Goal: Task Accomplishment & Management: Use online tool/utility

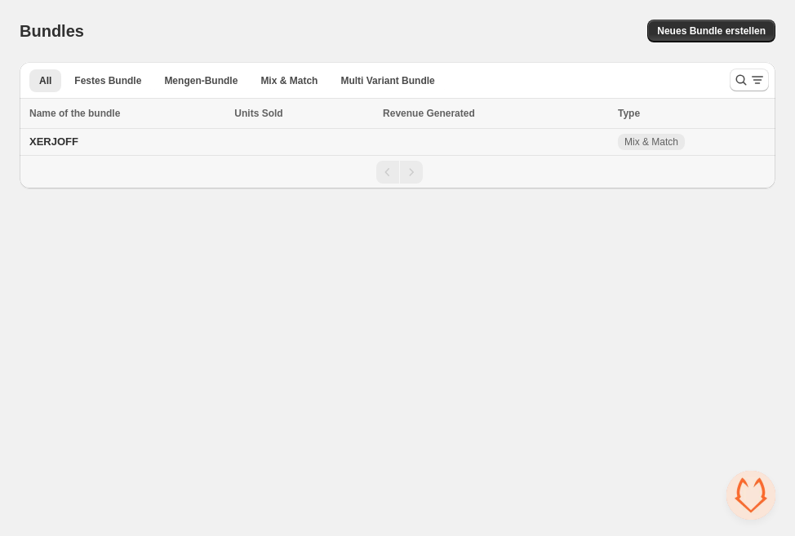
click at [59, 138] on span "XERJOFF" at bounding box center [53, 141] width 49 height 12
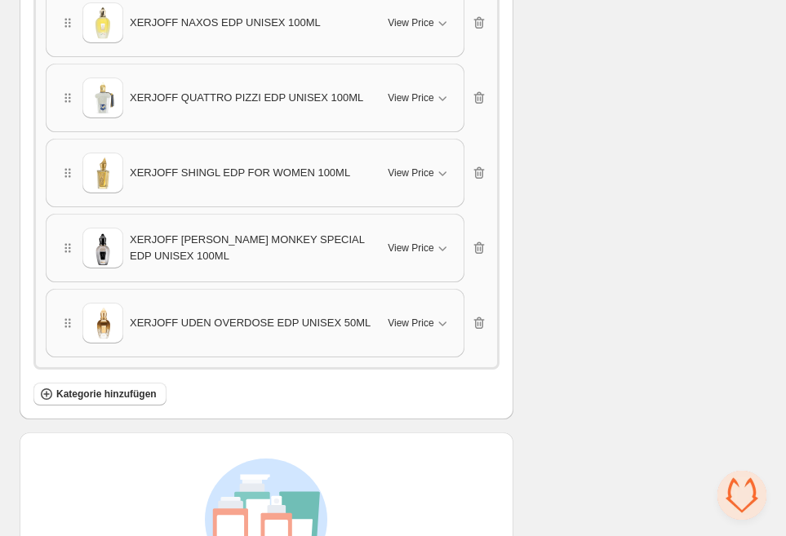
scroll to position [1643, 0]
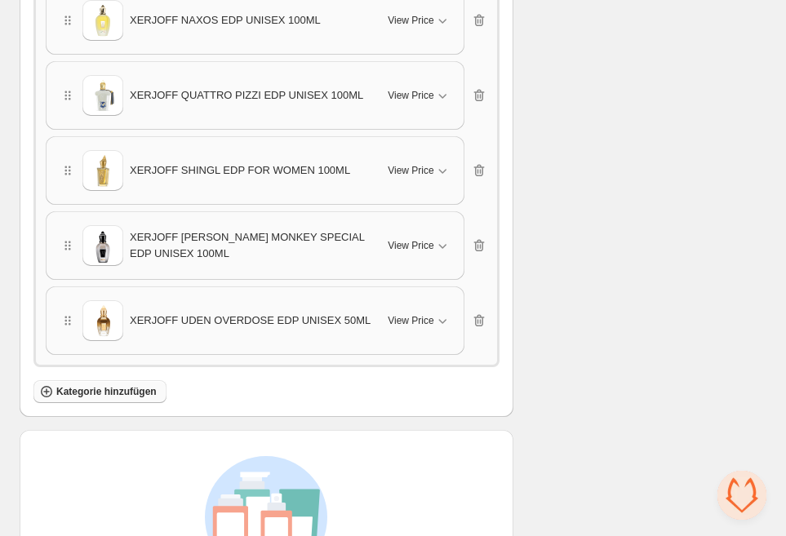
click at [104, 394] on span "Kategorie hinzufügen" at bounding box center [106, 391] width 100 height 13
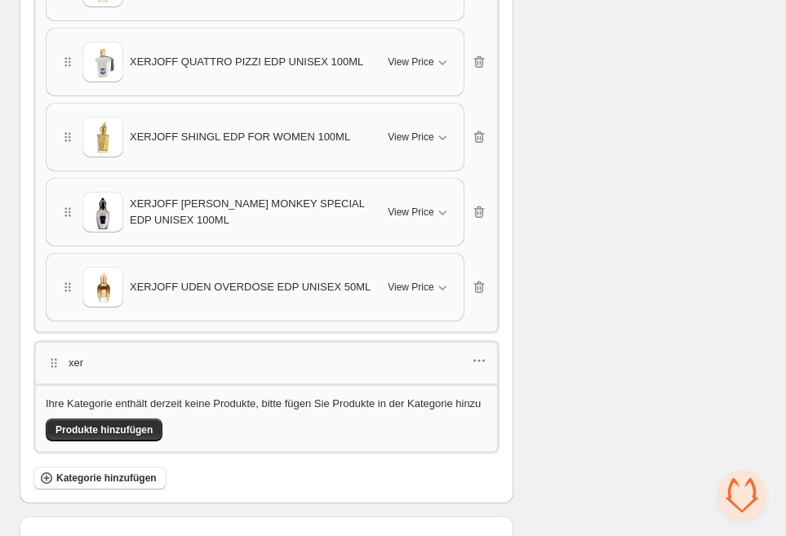
scroll to position [1678, 0]
click at [97, 436] on span "Produkte hinzufügen" at bounding box center [103, 429] width 97 height 13
click at [474, 354] on icon "button" at bounding box center [479, 360] width 16 height 16
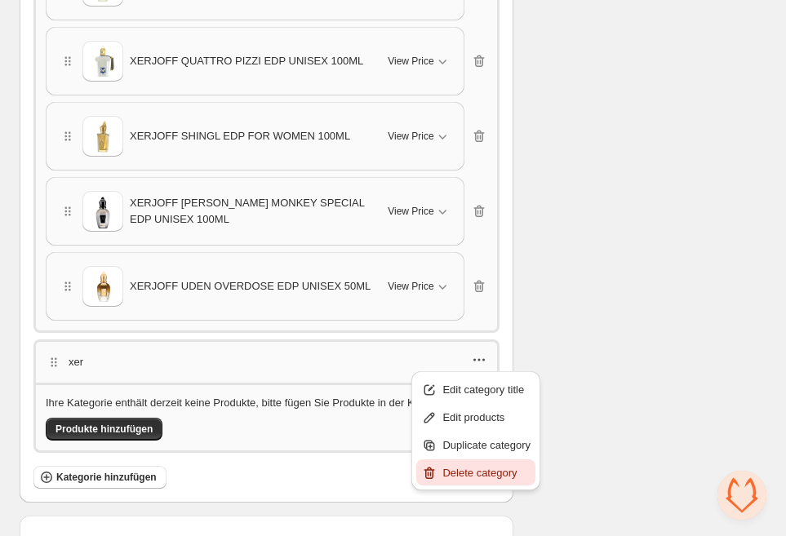
click at [490, 479] on span "Delete category" at bounding box center [486, 473] width 88 height 16
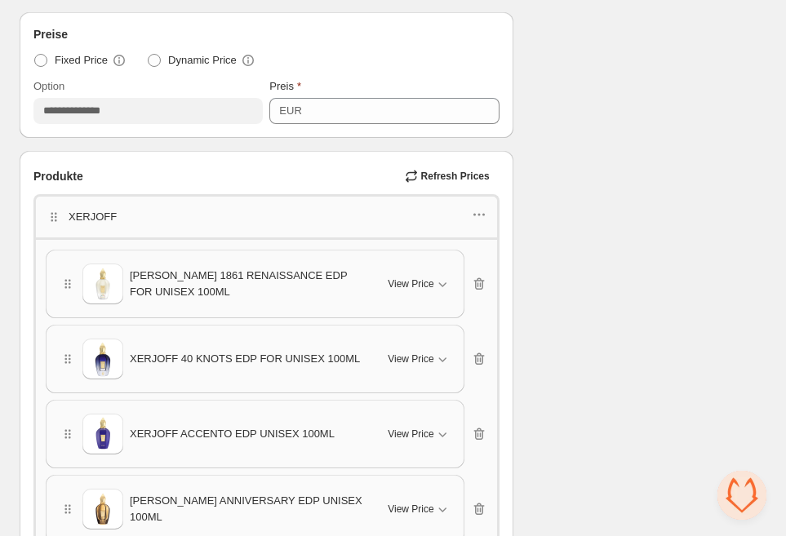
scroll to position [639, 0]
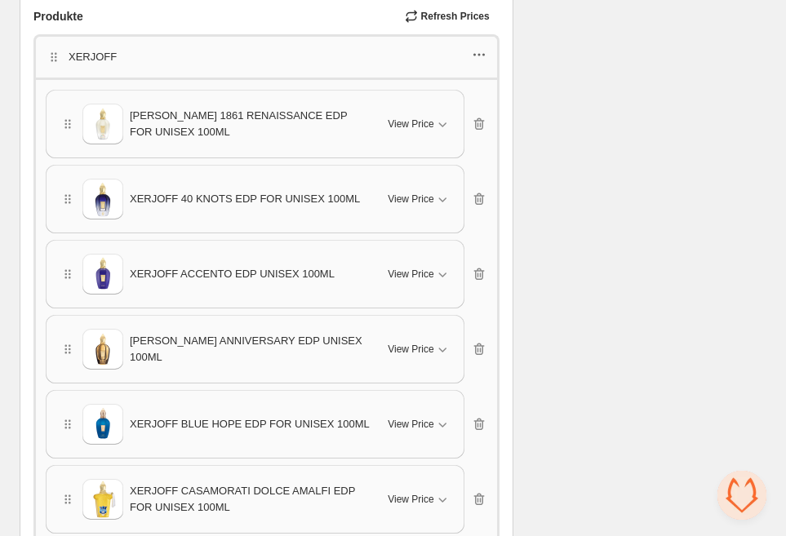
click at [477, 59] on icon "button" at bounding box center [479, 55] width 16 height 16
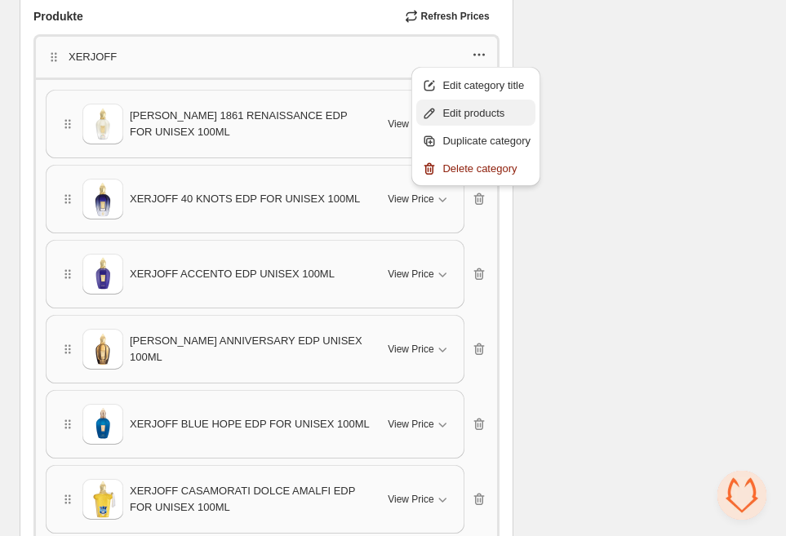
click at [458, 115] on span "Edit products" at bounding box center [486, 113] width 88 height 16
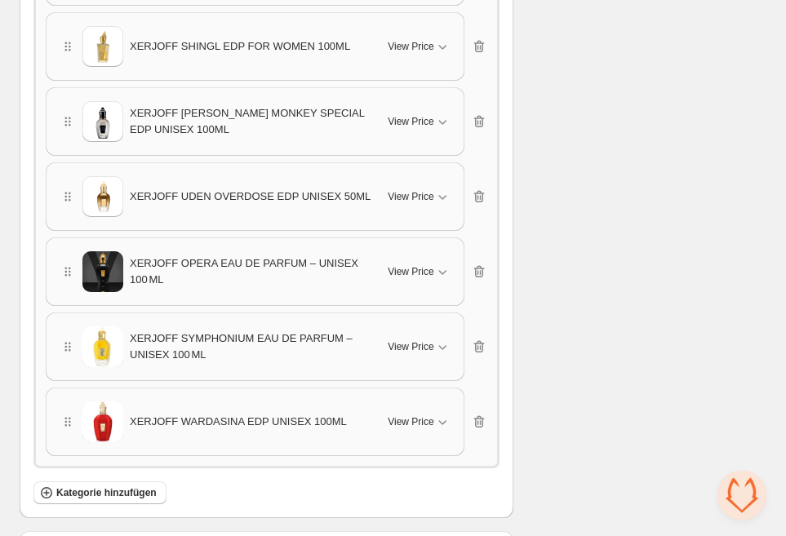
scroll to position [1789, 0]
